Goal: Task Accomplishment & Management: Manage account settings

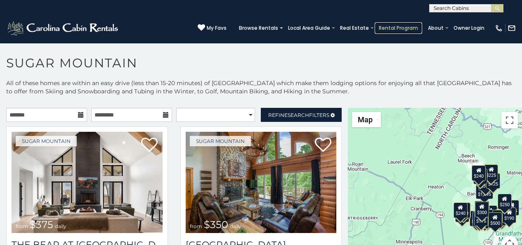
click at [395, 24] on link "Rental Program" at bounding box center [398, 28] width 47 height 12
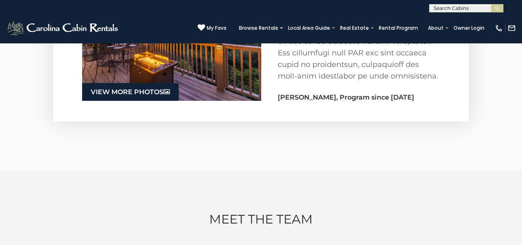
scroll to position [1503, 0]
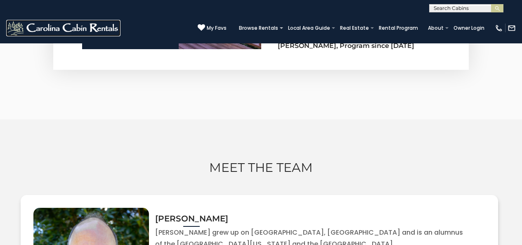
click at [9, 30] on img at bounding box center [63, 28] width 114 height 17
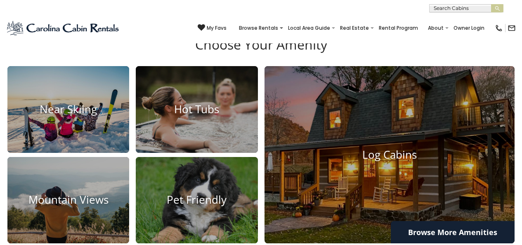
scroll to position [962, 0]
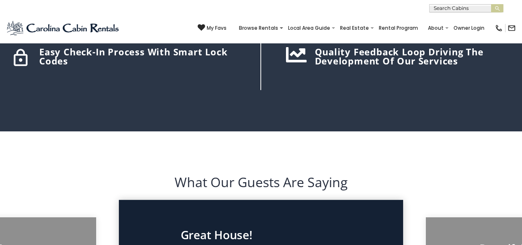
scroll to position [1176, 0]
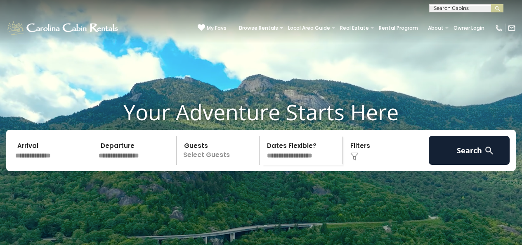
scroll to position [0, 0]
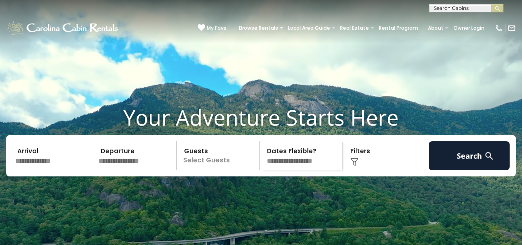
click at [278, 2] on div "**********" at bounding box center [261, 6] width 522 height 12
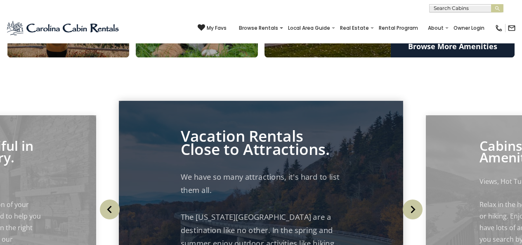
scroll to position [685, 0]
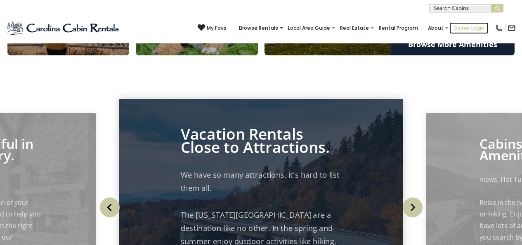
click at [461, 28] on link "Owner Login" at bounding box center [469, 28] width 39 height 12
